Goal: Information Seeking & Learning: Learn about a topic

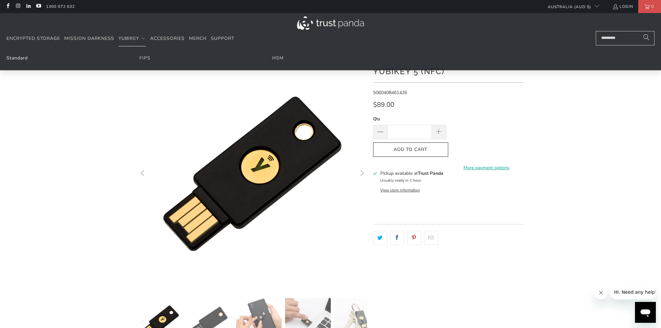
click at [20, 59] on link "Standard" at bounding box center [17, 58] width 21 height 6
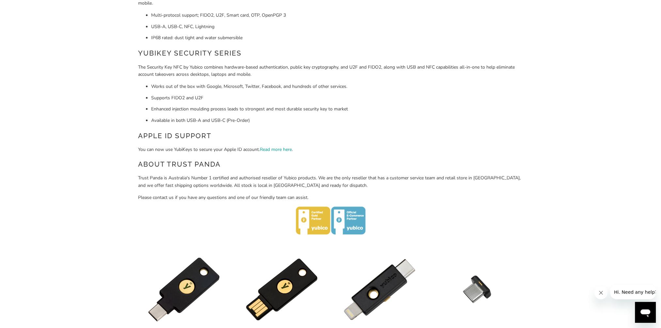
scroll to position [131, 0]
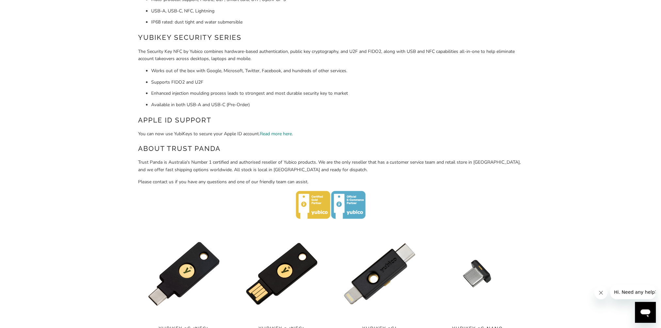
click at [280, 133] on link "Read more here" at bounding box center [276, 134] width 32 height 6
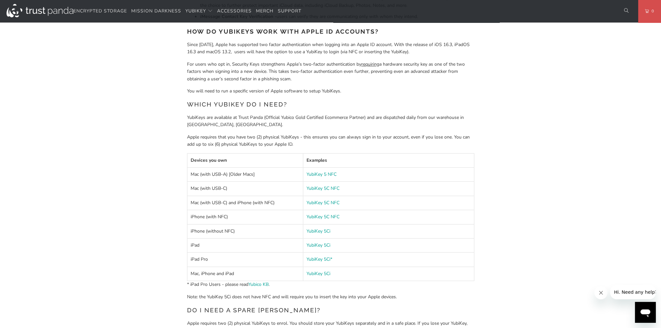
scroll to position [425, 0]
click at [263, 284] on link "Yubico KB" at bounding box center [259, 283] width 20 height 6
